Goal: Information Seeking & Learning: Understand process/instructions

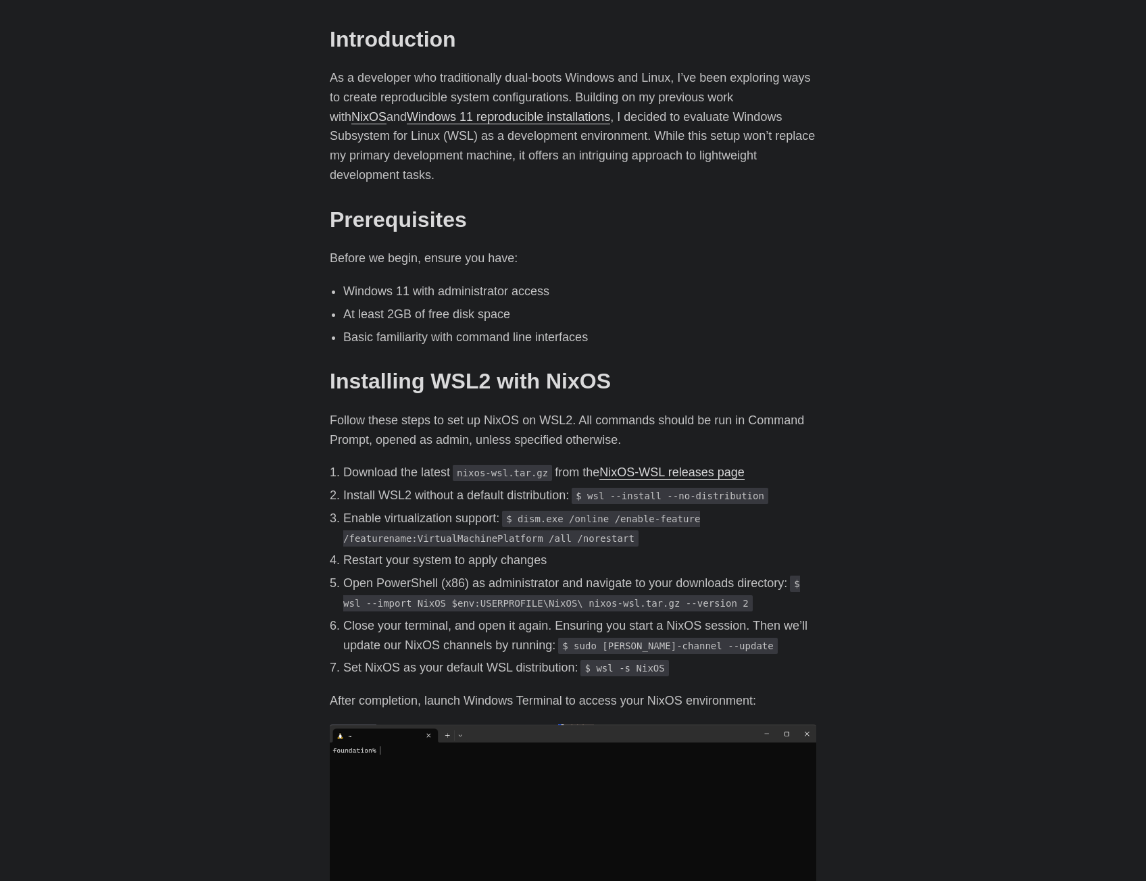
scroll to position [608, 0]
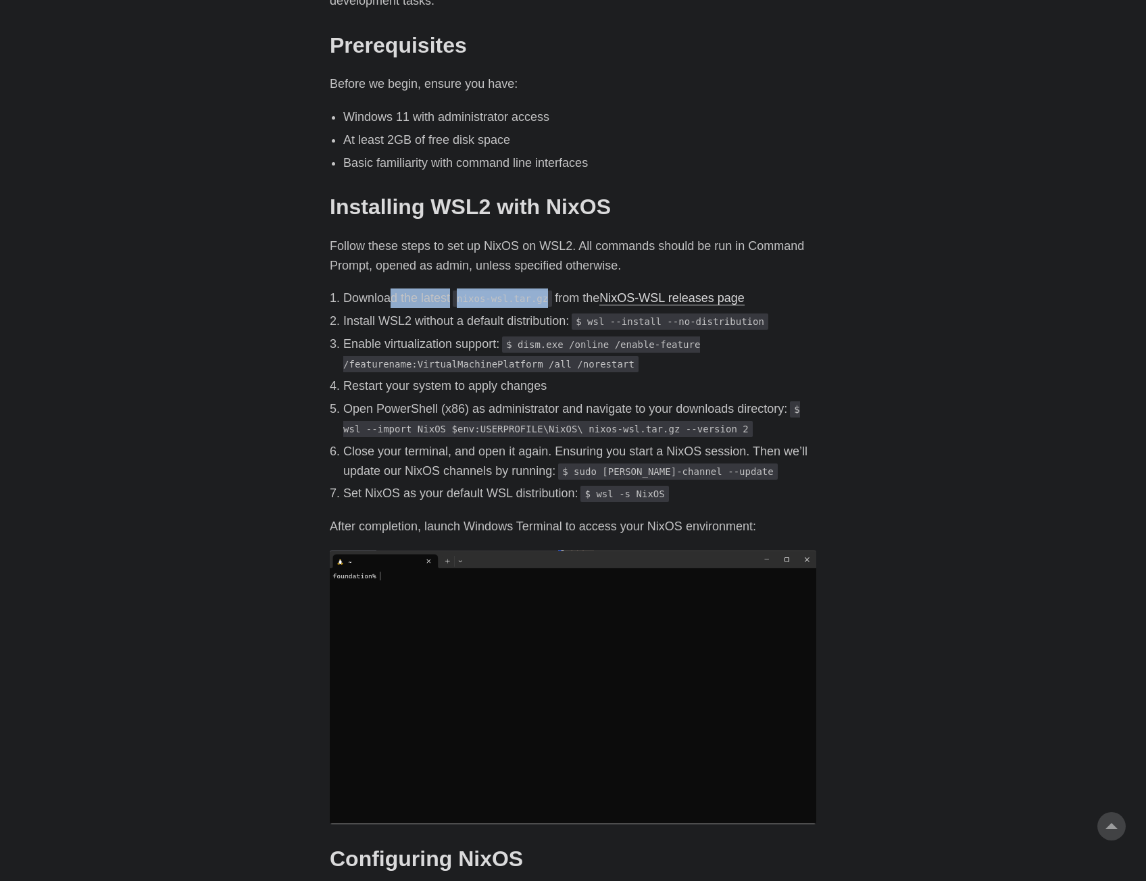
drag, startPoint x: 389, startPoint y: 273, endPoint x: 550, endPoint y: 272, distance: 160.8
click at [550, 288] on p "Download the latest nixos-wsl.tar.gz from the NixOS-WSL releases page" at bounding box center [579, 298] width 473 height 20
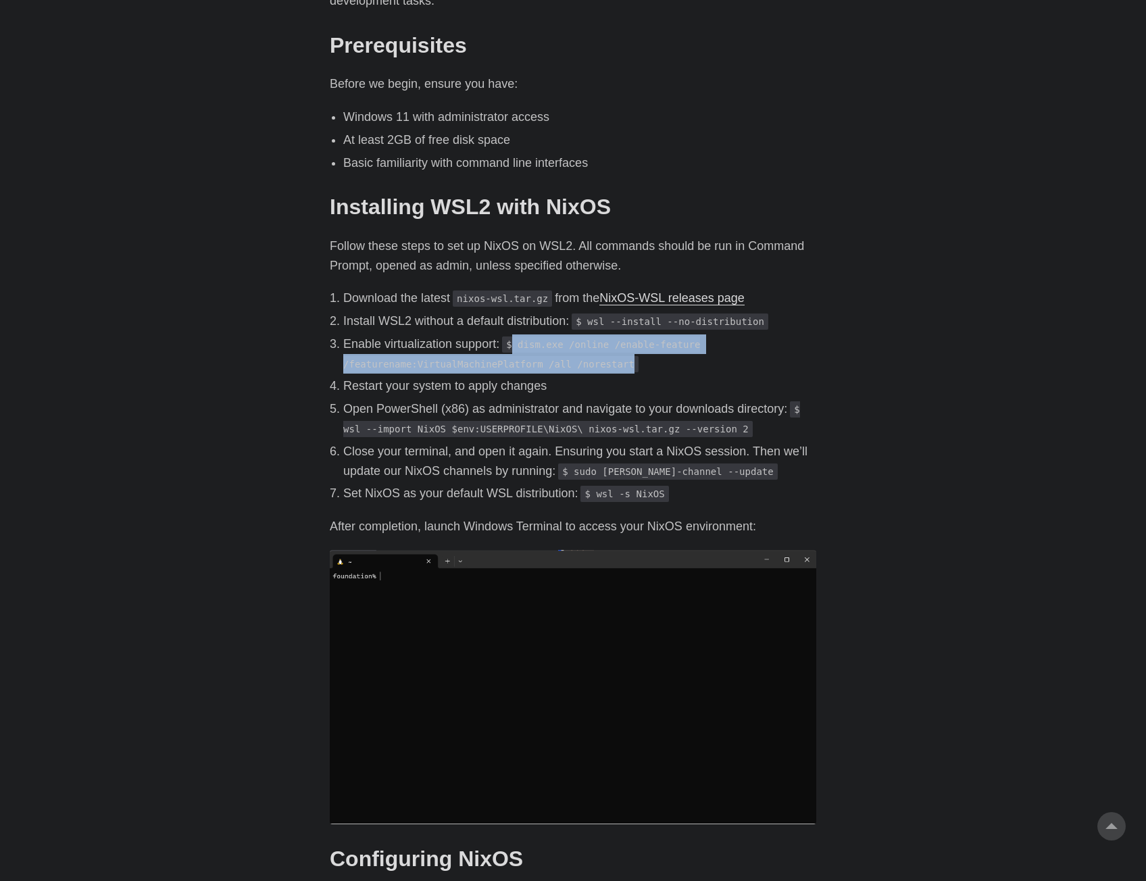
drag, startPoint x: 513, startPoint y: 324, endPoint x: 675, endPoint y: 336, distance: 161.9
click at [675, 336] on p "Enable virtualization support: $ dism.exe /online /enable-feature /featurename:…" at bounding box center [579, 353] width 473 height 39
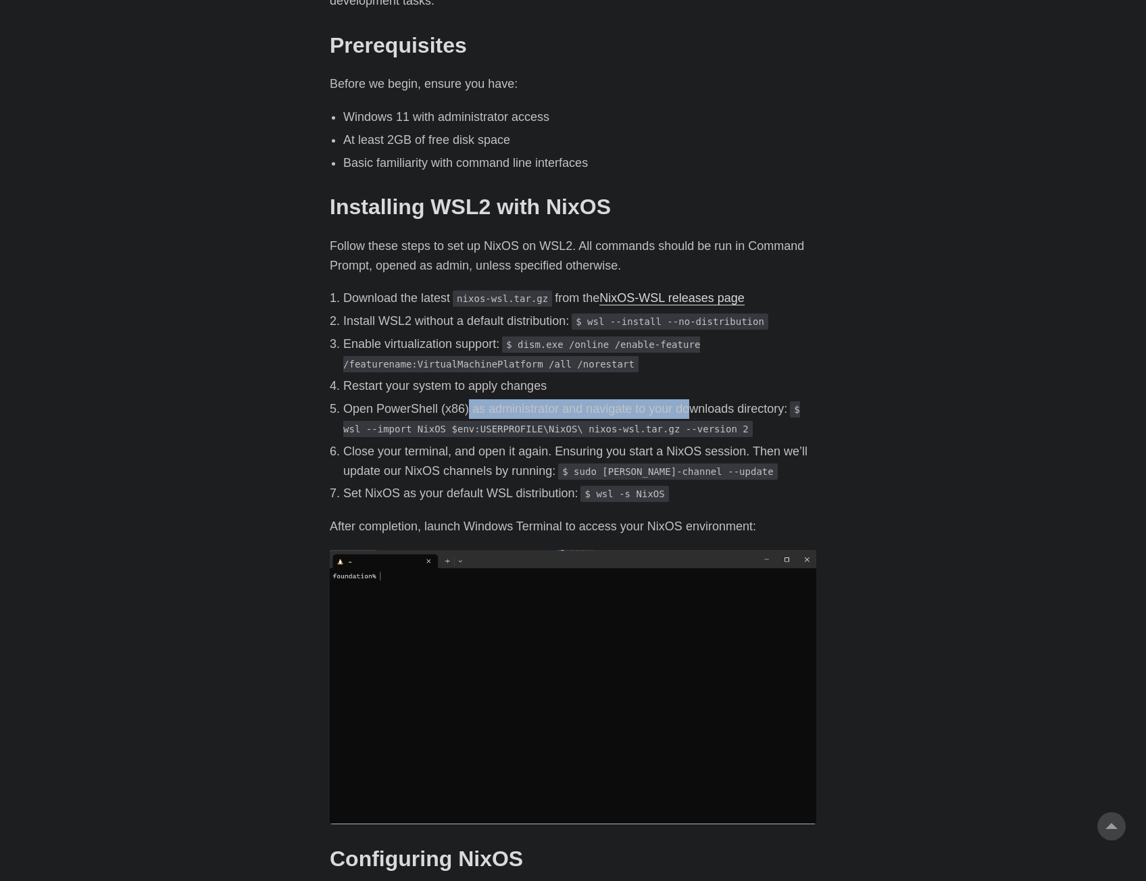
drag, startPoint x: 504, startPoint y: 381, endPoint x: 690, endPoint y: 392, distance: 186.7
click at [690, 399] on p "Open PowerShell (x86) as administrator and navigate to your downloads directory…" at bounding box center [579, 418] width 473 height 39
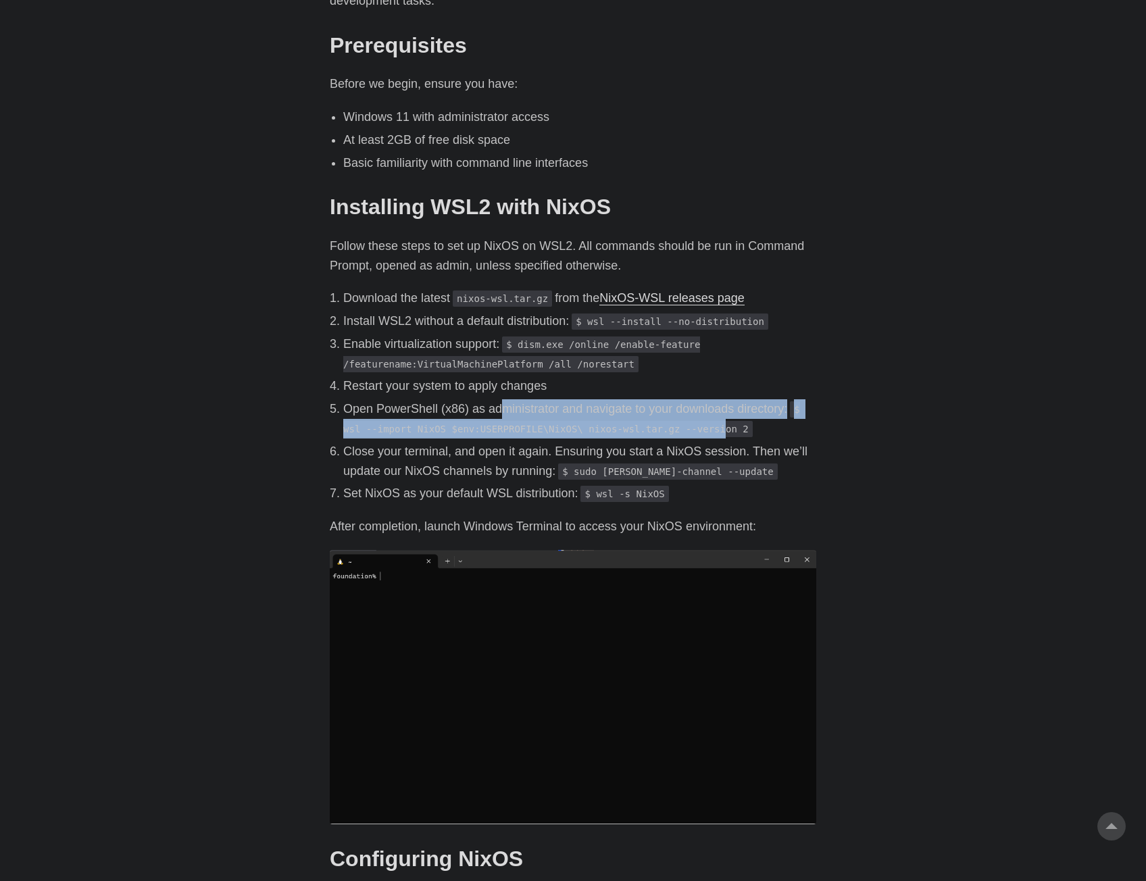
drag, startPoint x: 589, startPoint y: 385, endPoint x: 489, endPoint y: 396, distance: 100.6
click at [490, 399] on p "Open PowerShell (x86) as administrator and navigate to your downloads directory…" at bounding box center [579, 418] width 473 height 39
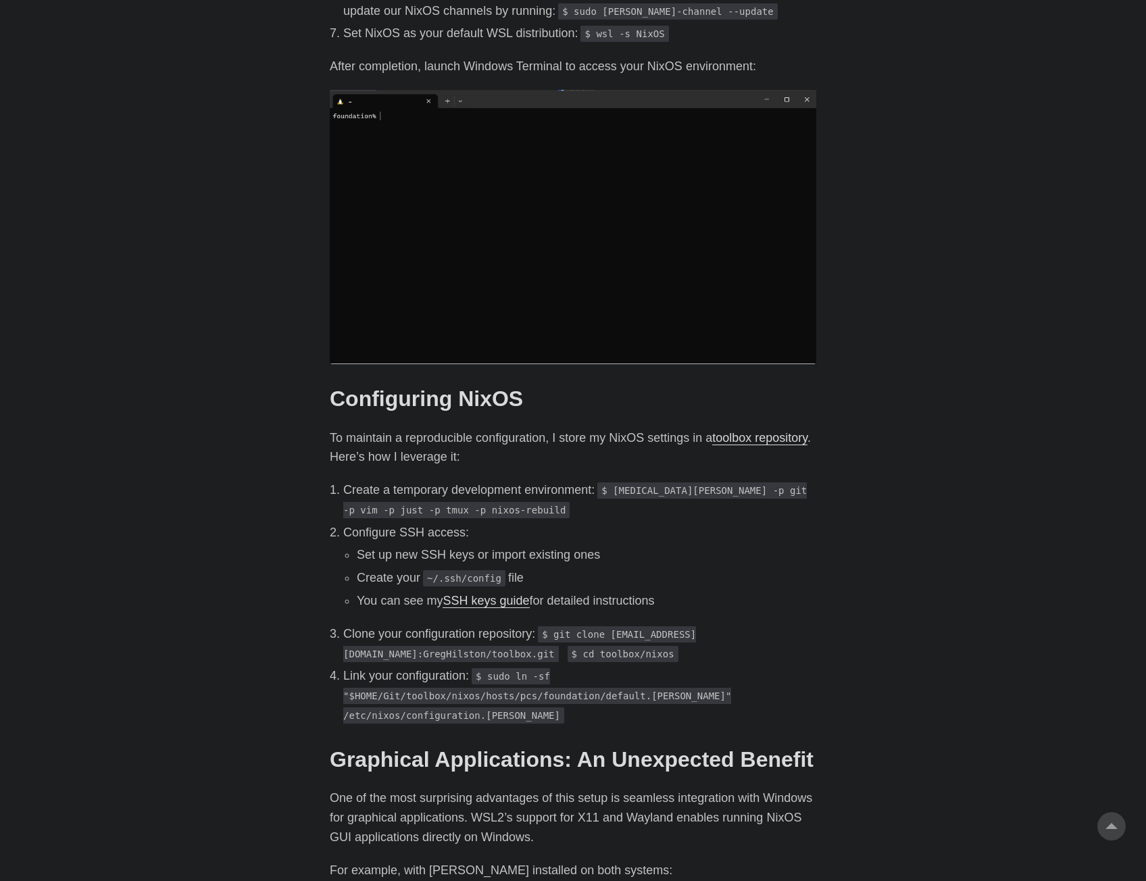
scroll to position [1081, 0]
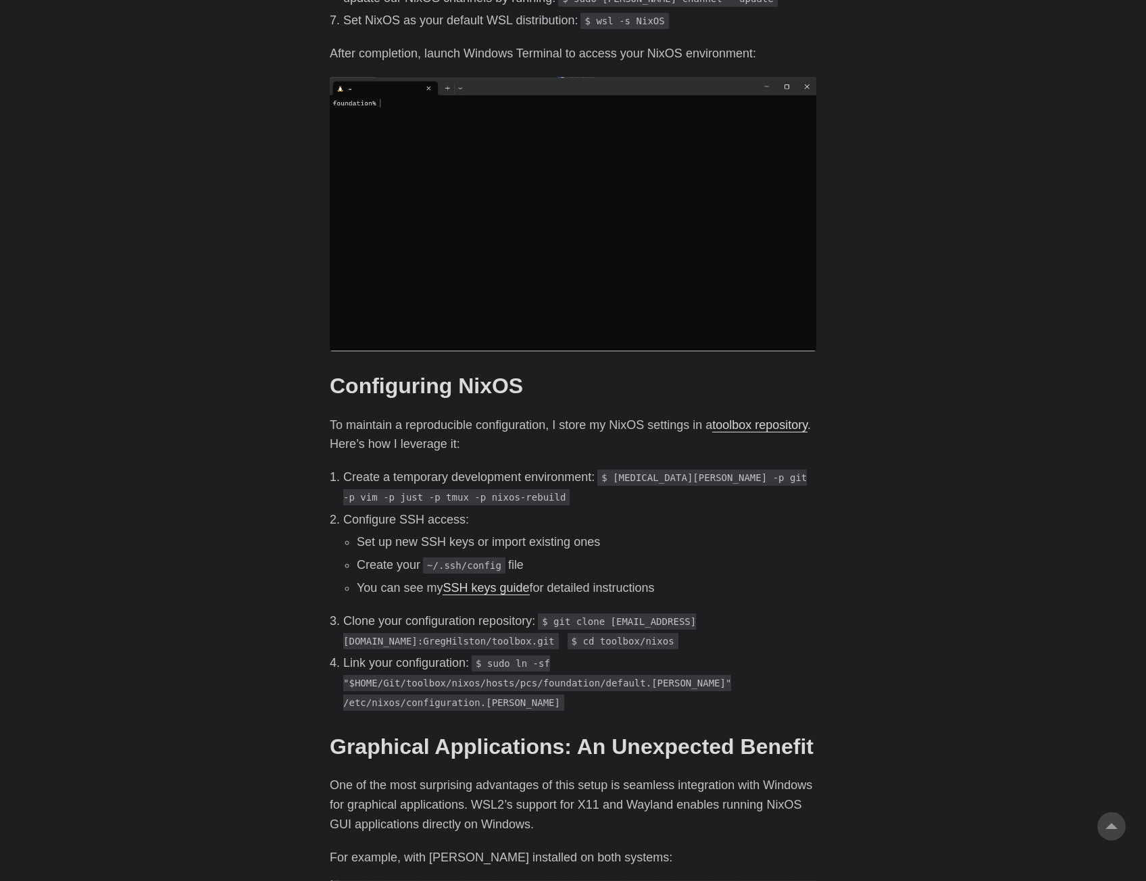
click at [242, 411] on body "[PERSON_NAME] Home About Posts Tags Archive Resume" at bounding box center [573, 698] width 1146 height 3558
click at [241, 411] on body "[PERSON_NAME] Home About Posts Tags Archive Resume" at bounding box center [573, 698] width 1146 height 3558
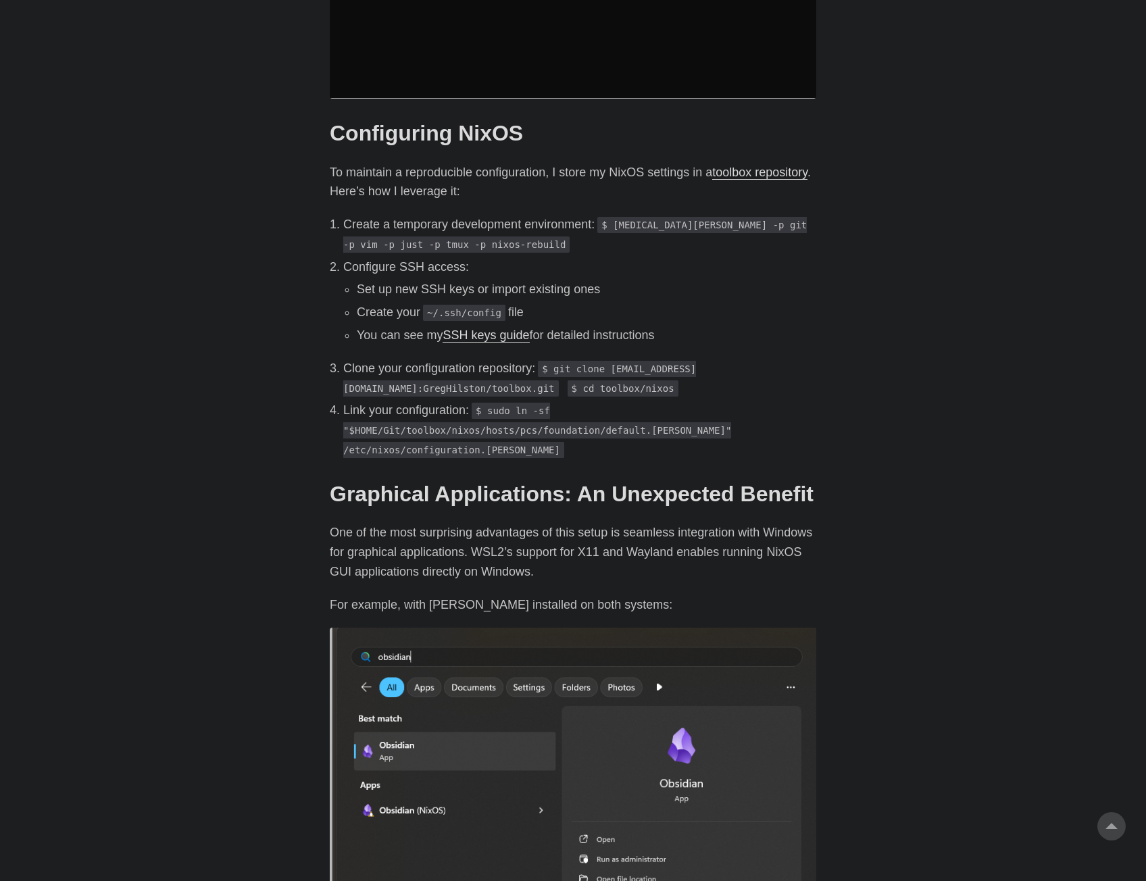
scroll to position [1351, 0]
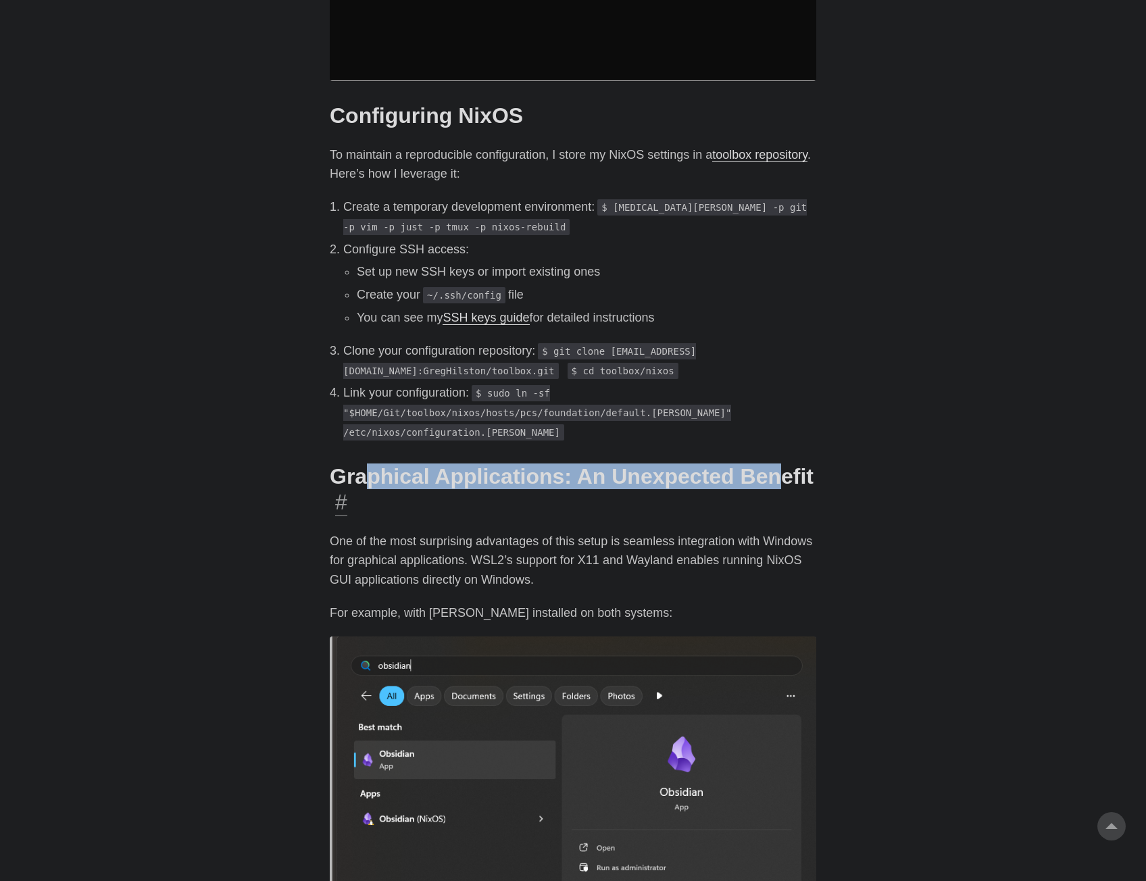
drag, startPoint x: 431, startPoint y: 436, endPoint x: 772, endPoint y: 442, distance: 341.2
click at [771, 463] on h2 "Graphical Applications: An Unexpected Benefit #" at bounding box center [573, 489] width 486 height 52
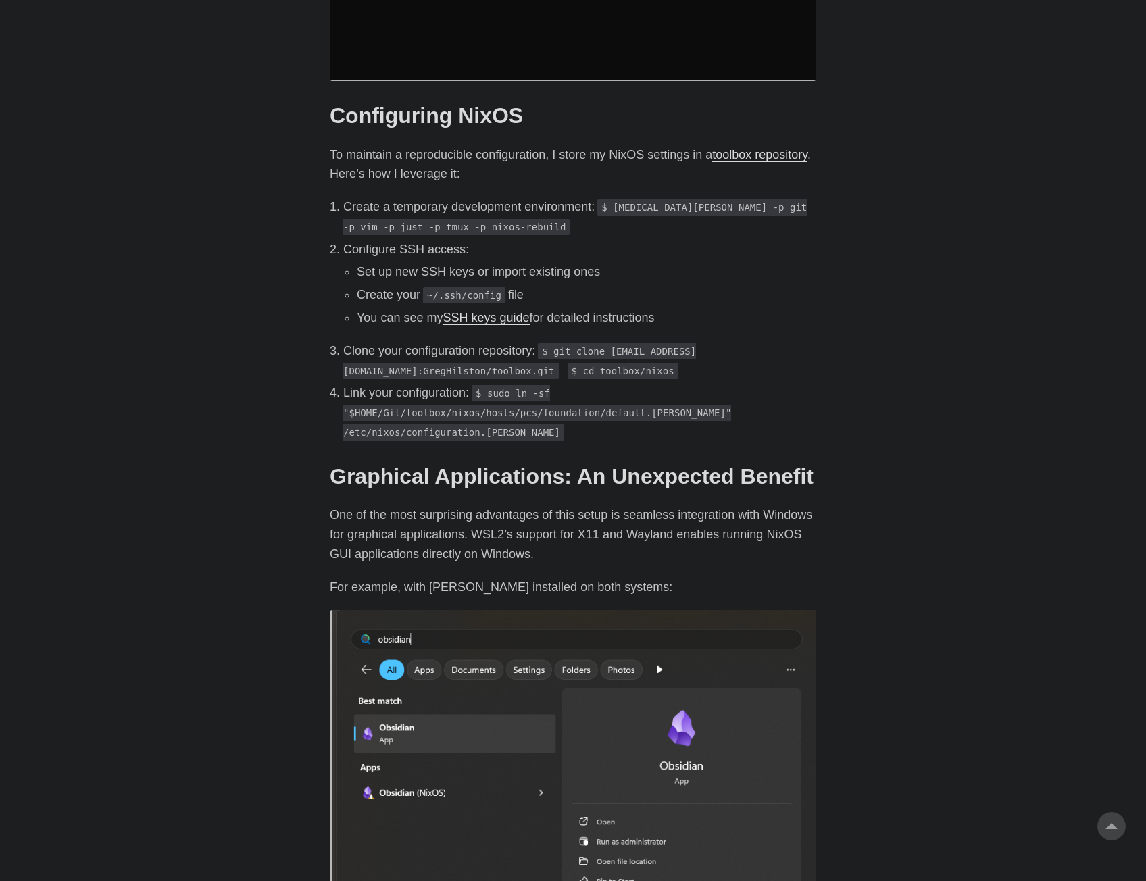
drag, startPoint x: 857, startPoint y: 450, endPoint x: 840, endPoint y: 449, distance: 16.9
click at [858, 450] on body "[PERSON_NAME] Home About Posts Tags Archive Resume" at bounding box center [573, 428] width 1146 height 3558
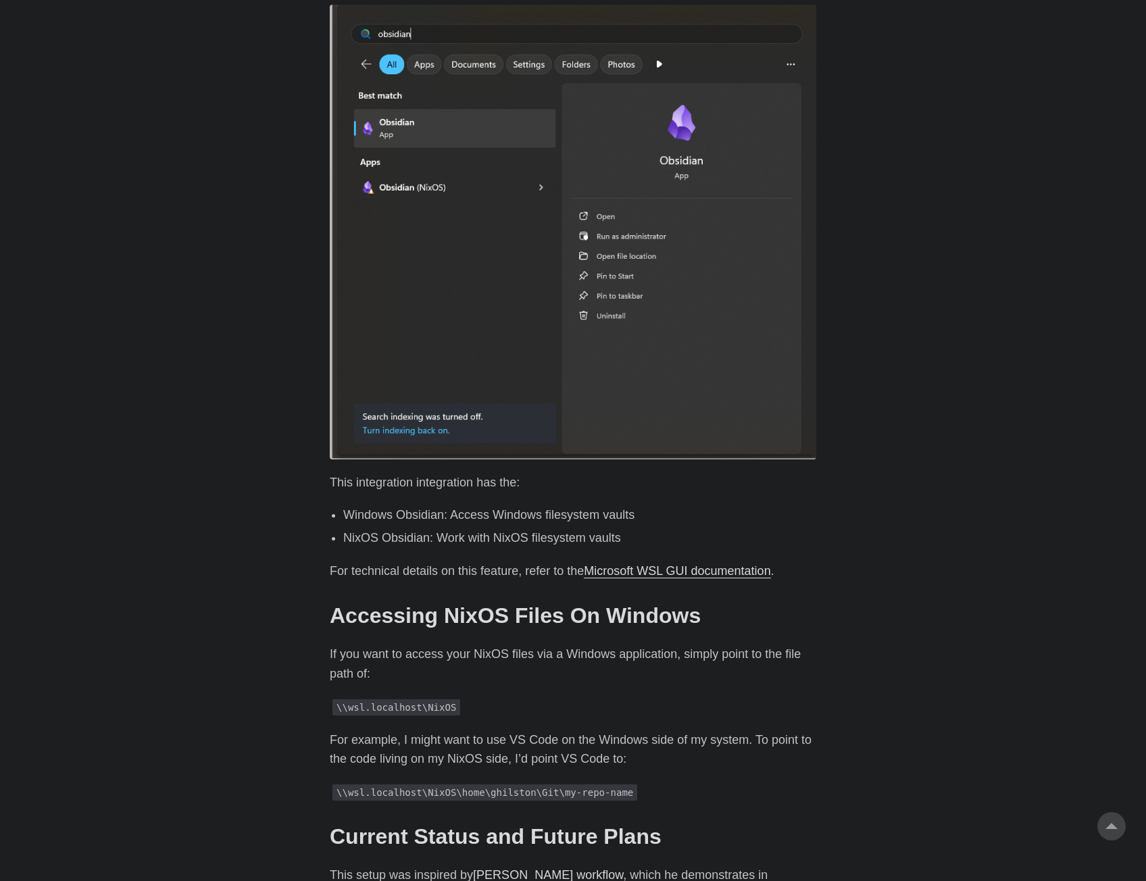
scroll to position [2364, 0]
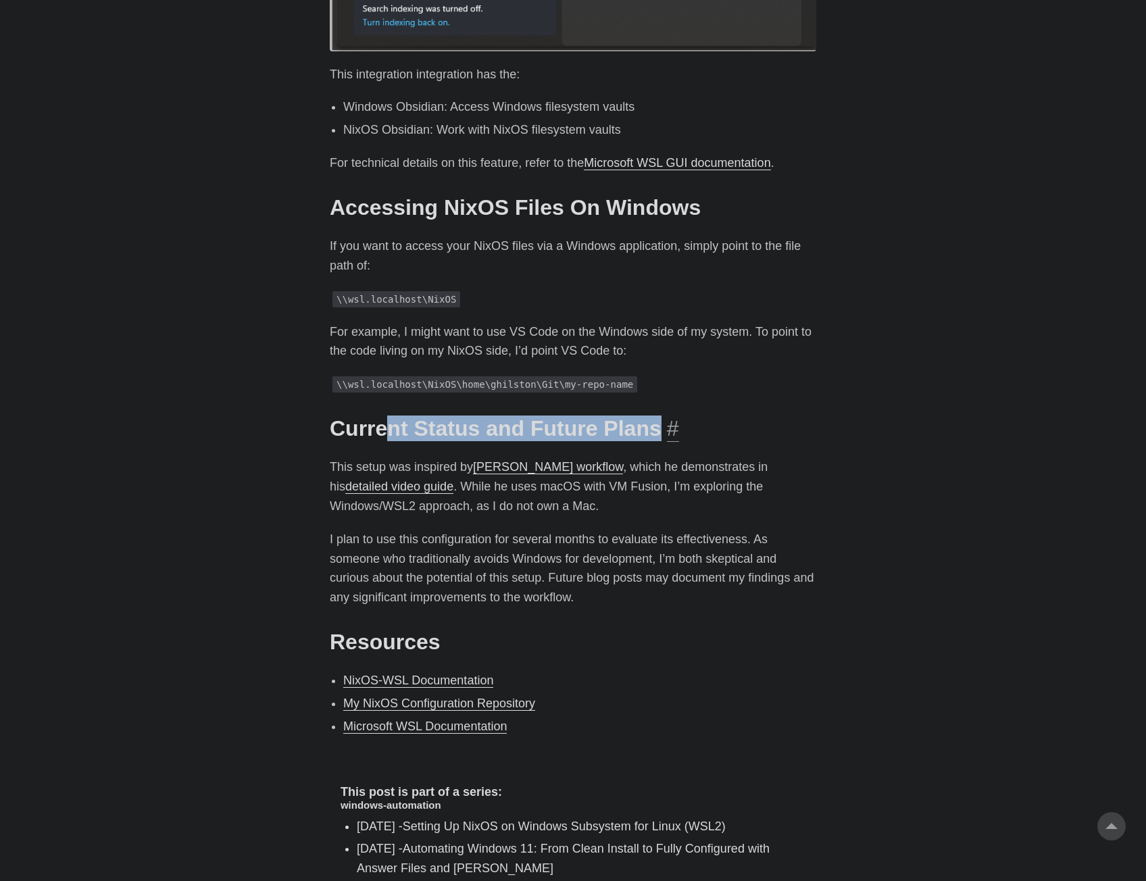
drag, startPoint x: 385, startPoint y: 367, endPoint x: 771, endPoint y: 397, distance: 387.5
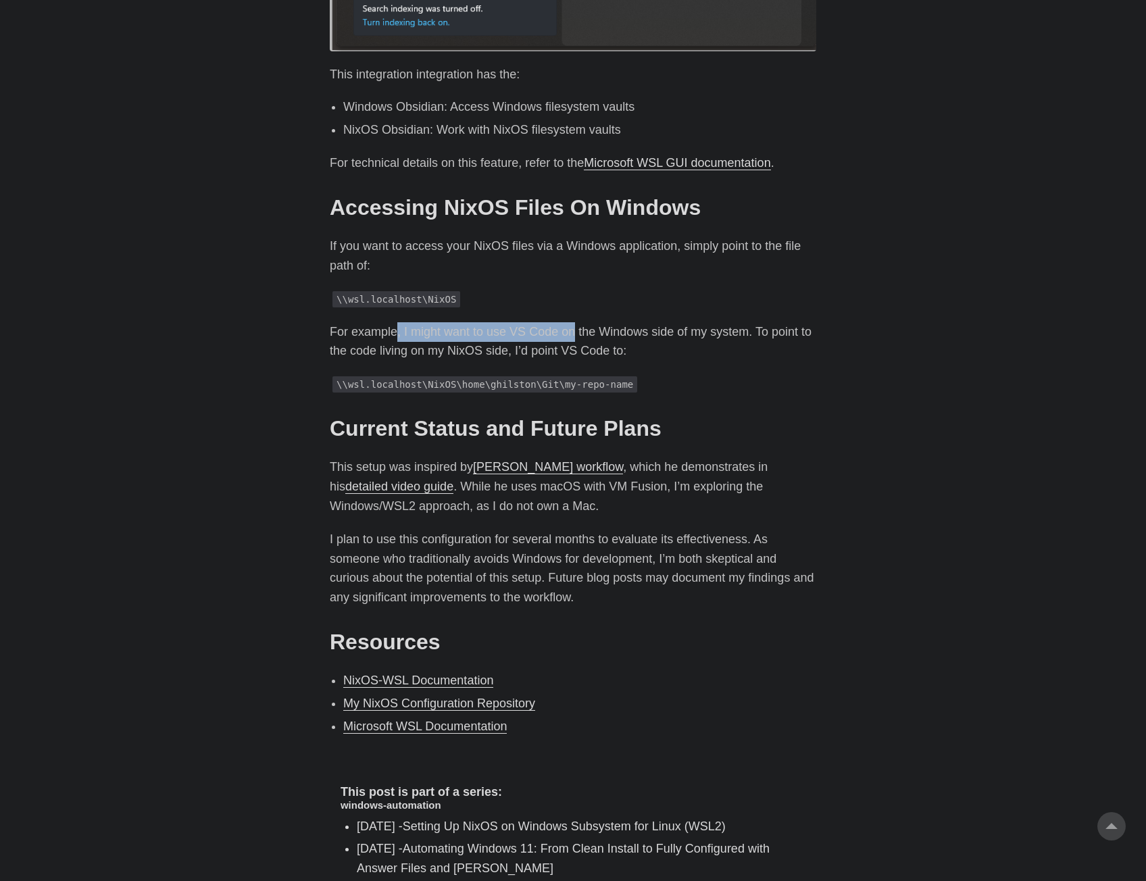
drag, startPoint x: 409, startPoint y: 297, endPoint x: 573, endPoint y: 300, distance: 163.5
click at [573, 322] on p "For example, I might want to use VS Code on the Windows side of my system. To p…" at bounding box center [573, 341] width 486 height 39
click at [459, 236] on p "If you want to access your NixOS files via a Windows application, simply point …" at bounding box center [573, 255] width 486 height 39
